Goal: Task Accomplishment & Management: Use online tool/utility

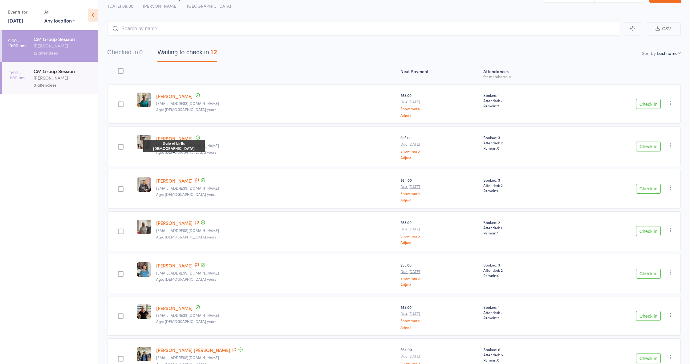
scroll to position [12, 0]
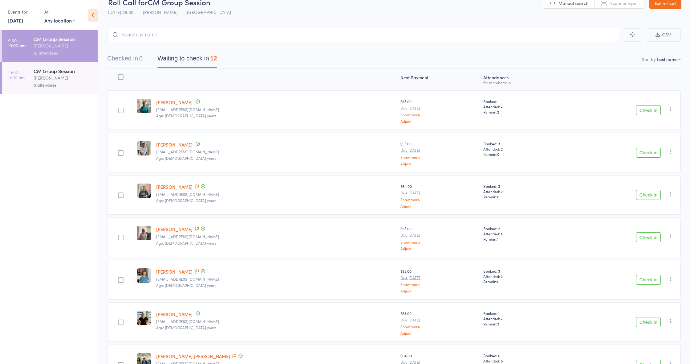
click at [49, 73] on div "CM Group Session" at bounding box center [63, 70] width 59 height 7
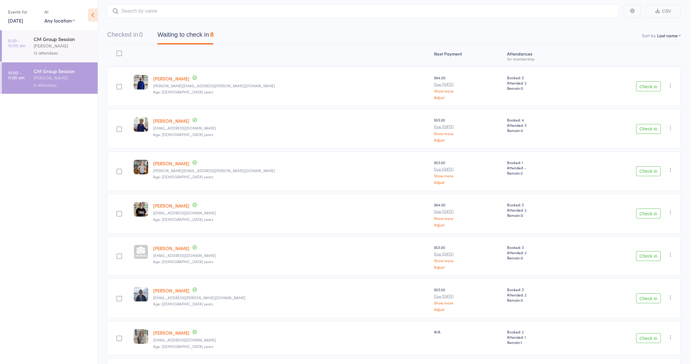
scroll to position [23, 0]
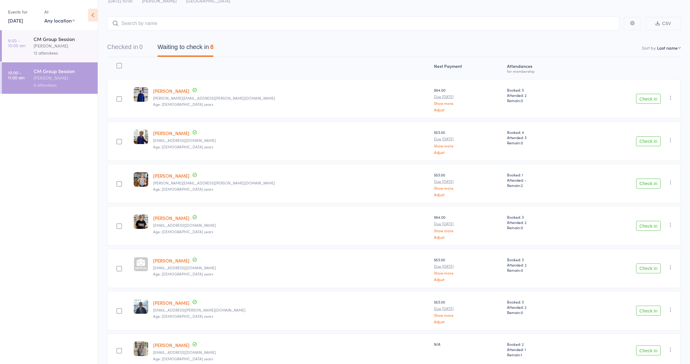
click at [45, 55] on div "12 attendees" at bounding box center [63, 52] width 59 height 7
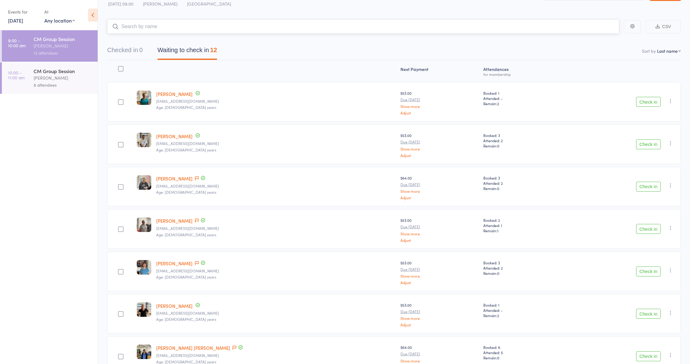
scroll to position [20, 0]
click at [195, 176] on icon at bounding box center [197, 178] width 4 height 4
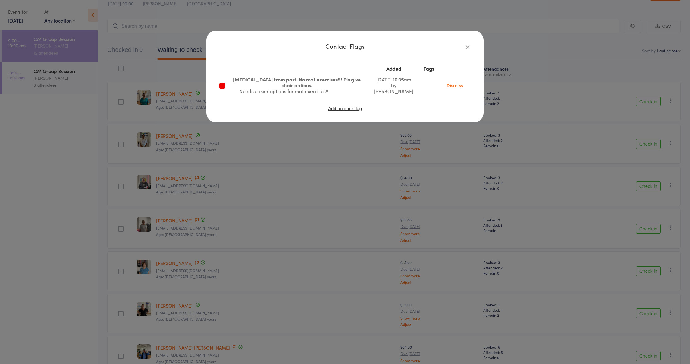
click at [468, 46] on icon "button" at bounding box center [467, 46] width 7 height 7
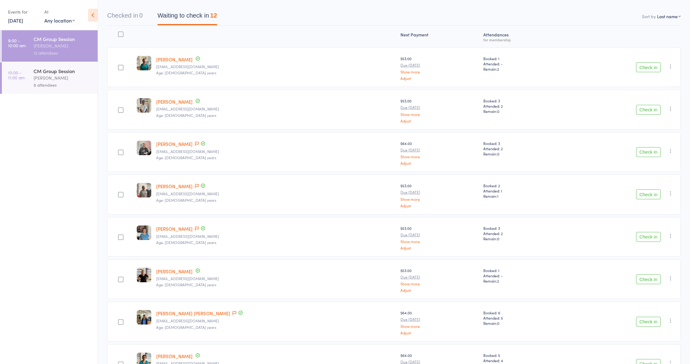
scroll to position [55, 0]
click at [196, 186] on icon at bounding box center [197, 185] width 4 height 4
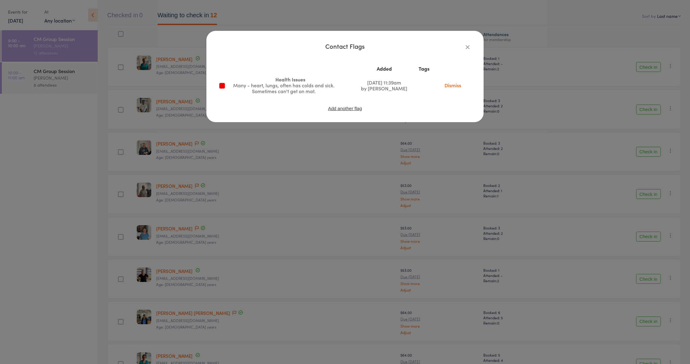
click at [466, 45] on icon "button" at bounding box center [467, 46] width 7 height 7
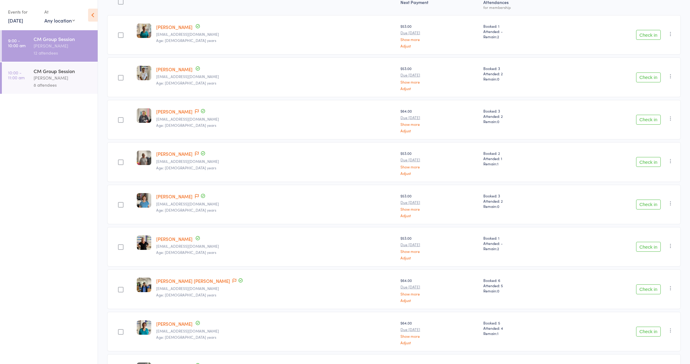
scroll to position [136, 0]
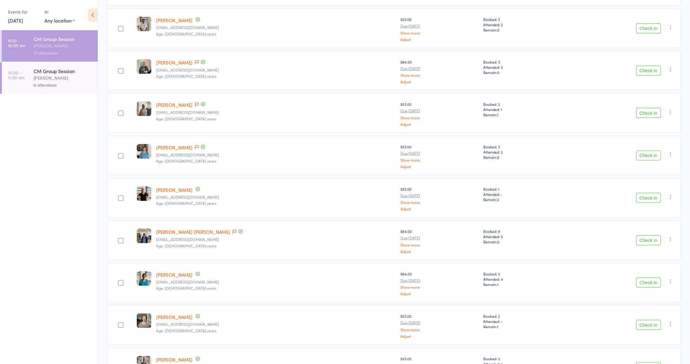
click at [199, 145] on div at bounding box center [200, 147] width 12 height 7
click at [199, 145] on icon at bounding box center [197, 147] width 4 height 4
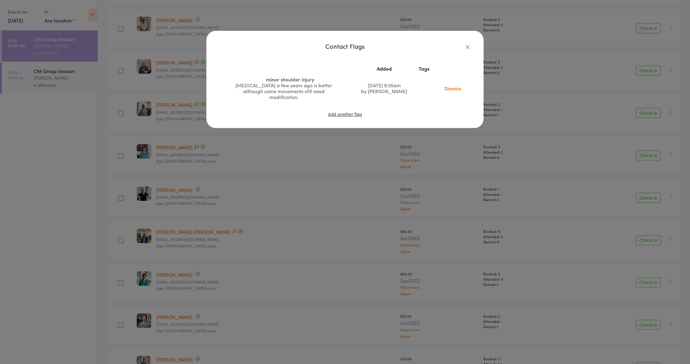
click at [469, 47] on icon "button" at bounding box center [467, 46] width 7 height 7
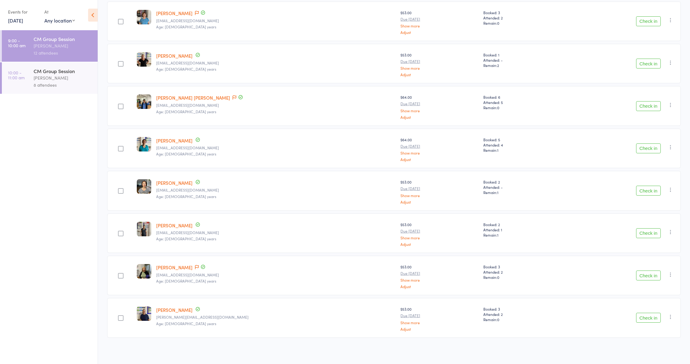
scroll to position [270, 0]
click at [195, 265] on icon at bounding box center [197, 267] width 4 height 4
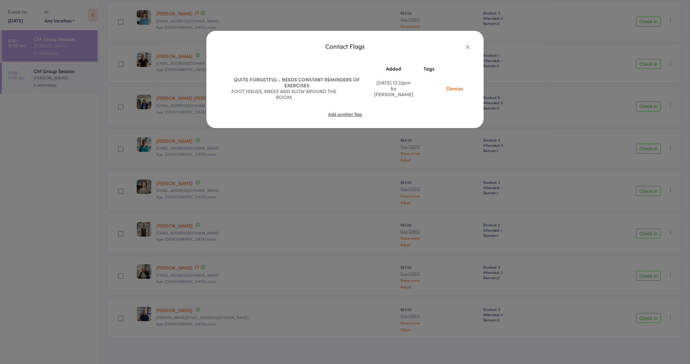
click at [468, 46] on icon "button" at bounding box center [467, 46] width 7 height 7
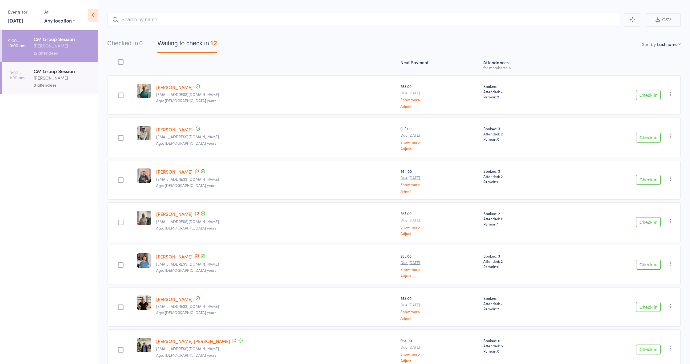
scroll to position [26, 0]
click at [646, 179] on button "Check in" at bounding box center [648, 180] width 25 height 10
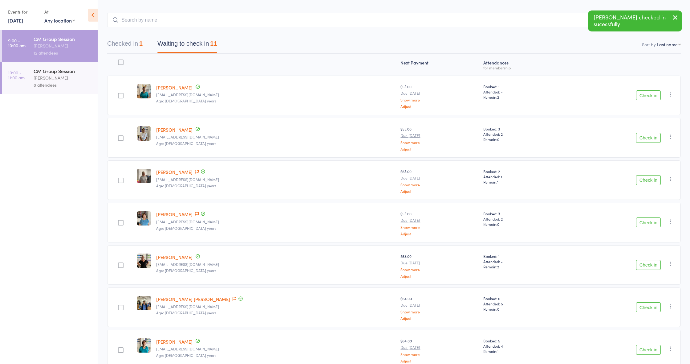
click at [653, 218] on button "Check in" at bounding box center [648, 222] width 25 height 10
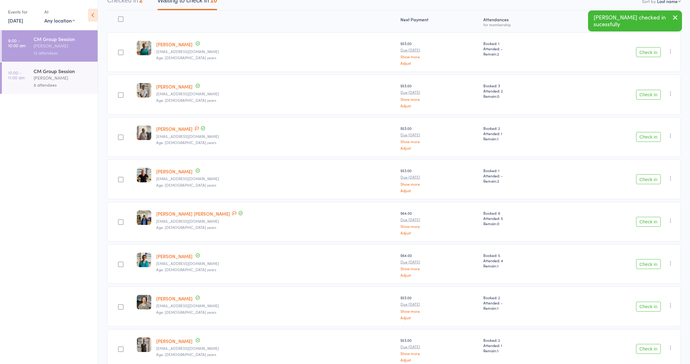
scroll to position [70, 0]
click at [641, 261] on button "Check in" at bounding box center [648, 264] width 25 height 10
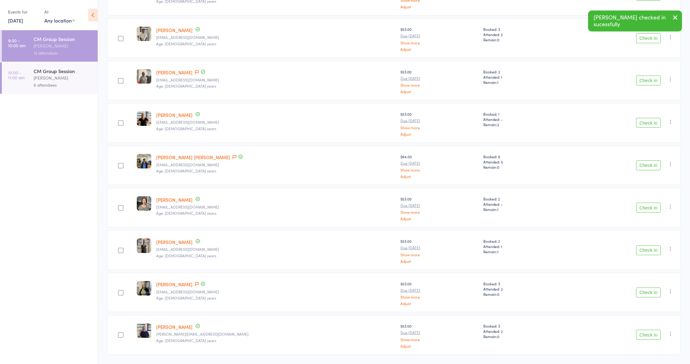
scroll to position [128, 0]
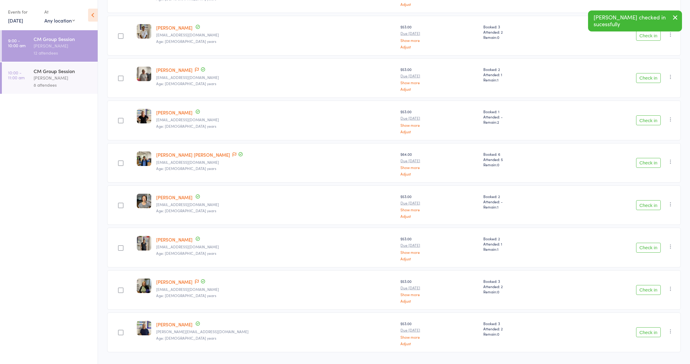
click at [649, 287] on button "Check in" at bounding box center [648, 290] width 25 height 10
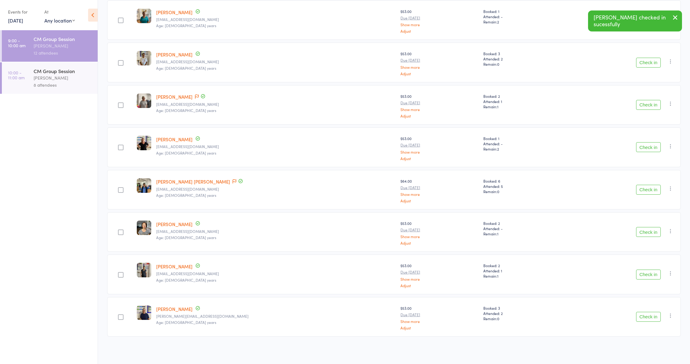
scroll to position [101, 0]
click at [658, 315] on button "Check in" at bounding box center [648, 317] width 25 height 10
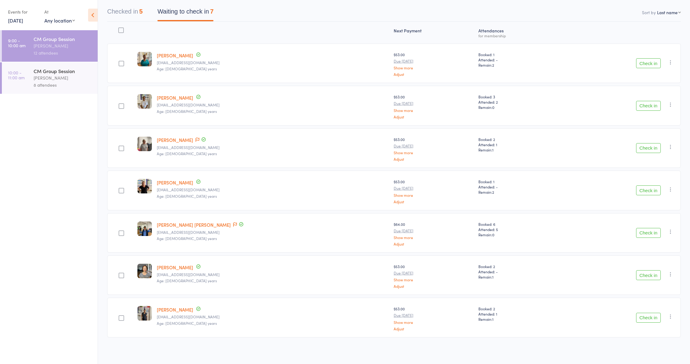
click at [183, 57] on link "Marie Ambrose" at bounding box center [175, 55] width 36 height 6
click at [640, 62] on button "Check in" at bounding box center [648, 63] width 25 height 10
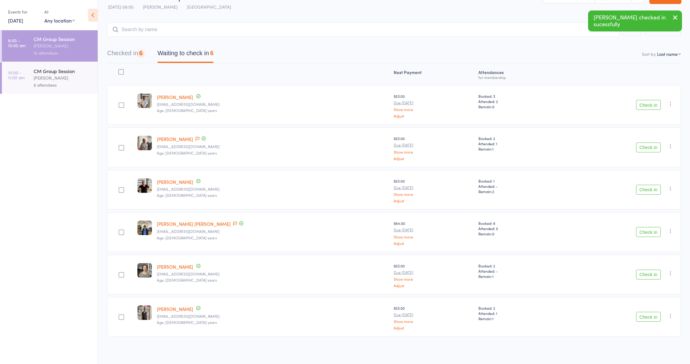
scroll to position [16, 0]
click at [181, 309] on link "Sunny Subbayya" at bounding box center [175, 309] width 36 height 6
click at [654, 316] on button "Check in" at bounding box center [648, 317] width 25 height 10
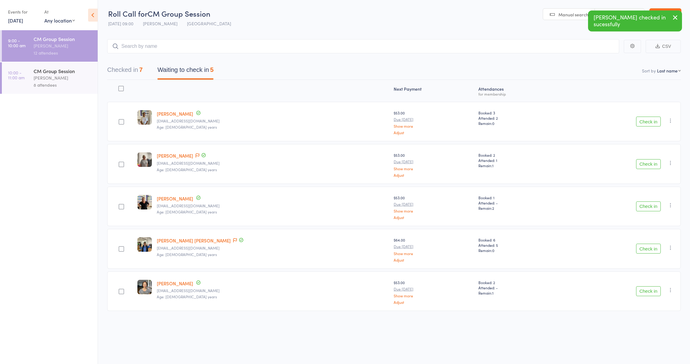
click at [169, 199] on link "Aisling McMorrow" at bounding box center [175, 198] width 36 height 6
click at [174, 155] on link "Dianne Kenny" at bounding box center [175, 155] width 36 height 6
click at [186, 116] on link "[PERSON_NAME]" at bounding box center [175, 113] width 36 height 6
click at [652, 124] on button "Check in" at bounding box center [648, 121] width 25 height 10
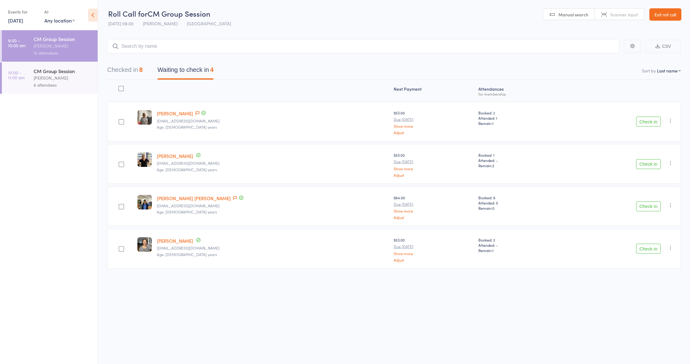
click at [647, 123] on button "Check in" at bounding box center [648, 121] width 25 height 10
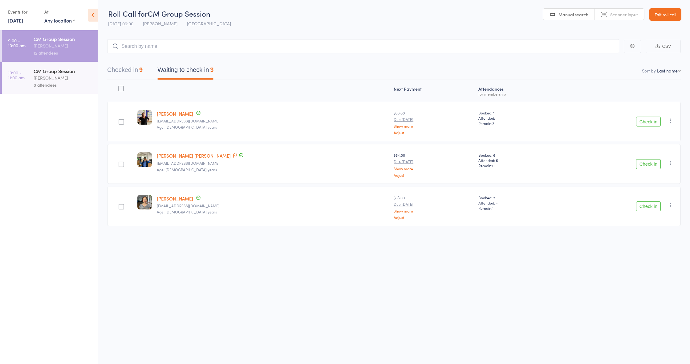
click at [650, 167] on button "Check in" at bounding box center [648, 164] width 25 height 10
